Goal: Find contact information: Find contact information

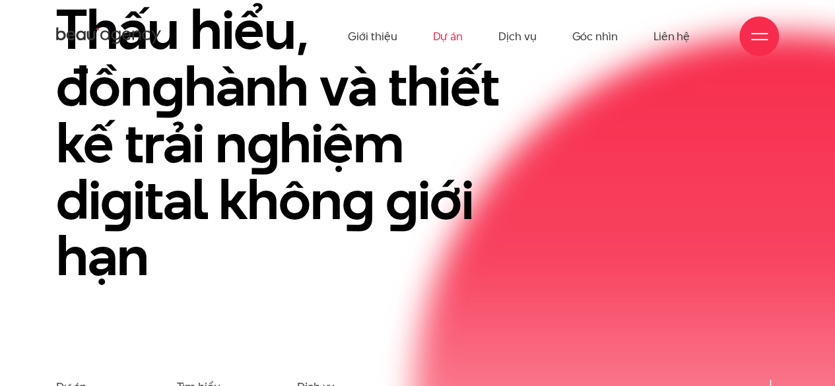
click at [444, 56] on link "Dự án" at bounding box center [447, 36] width 30 height 73
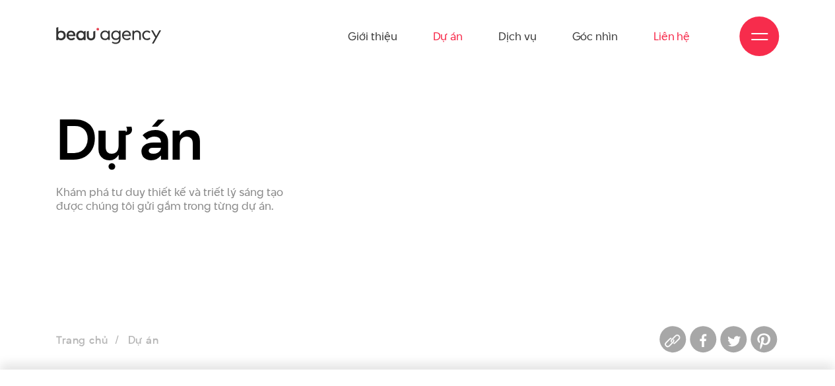
click at [675, 46] on link "Liên hệ" at bounding box center [672, 36] width 36 height 73
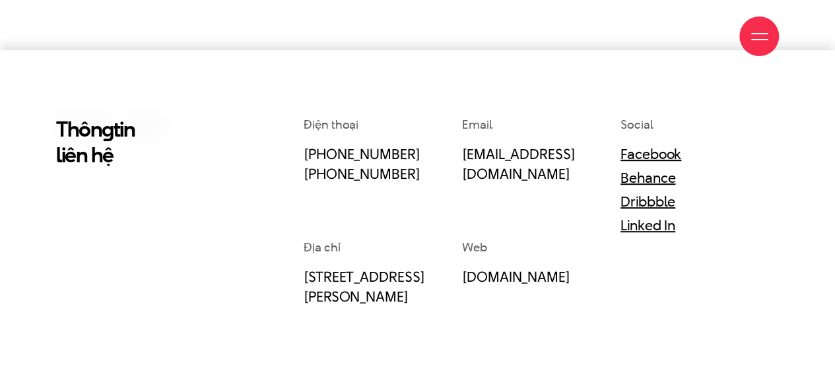
scroll to position [320, 0]
click at [662, 225] on link "Linked In" at bounding box center [648, 225] width 55 height 20
